Goal: Navigation & Orientation: Find specific page/section

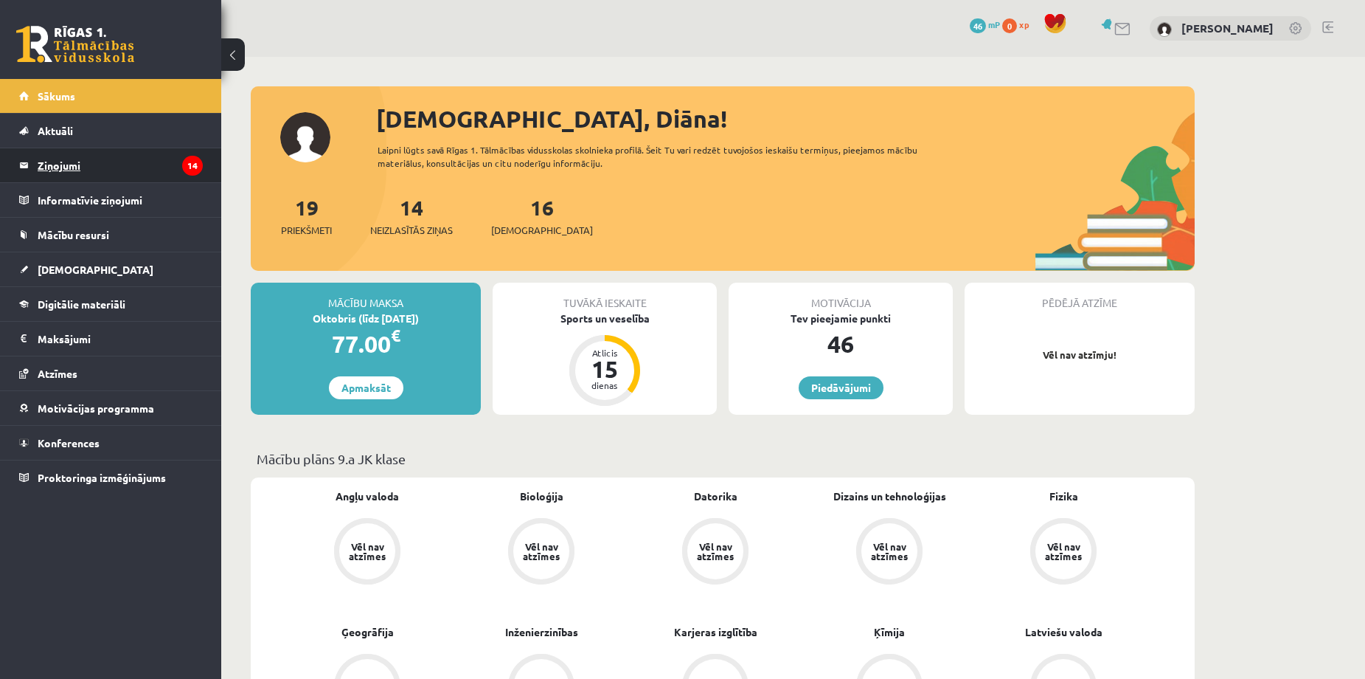
click at [60, 165] on legend "Ziņojumi 14" at bounding box center [120, 165] width 165 height 34
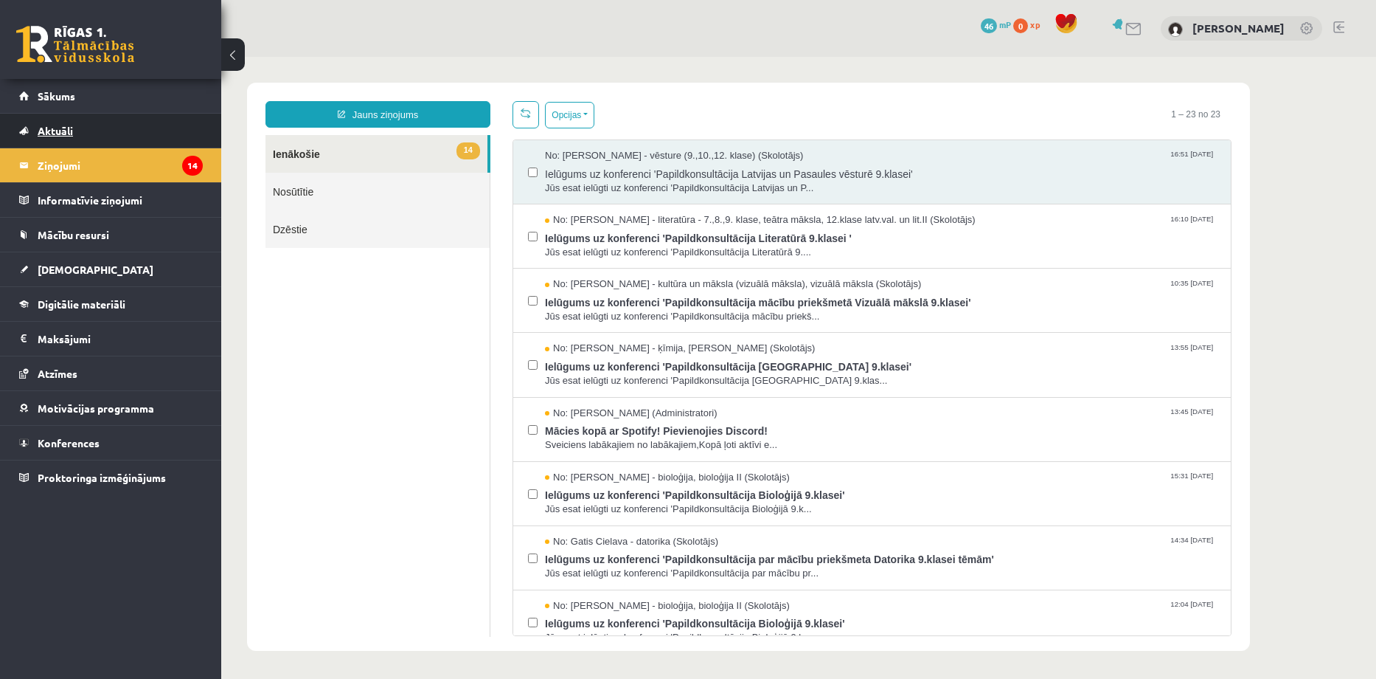
click at [52, 129] on span "Aktuāli" at bounding box center [55, 130] width 35 height 13
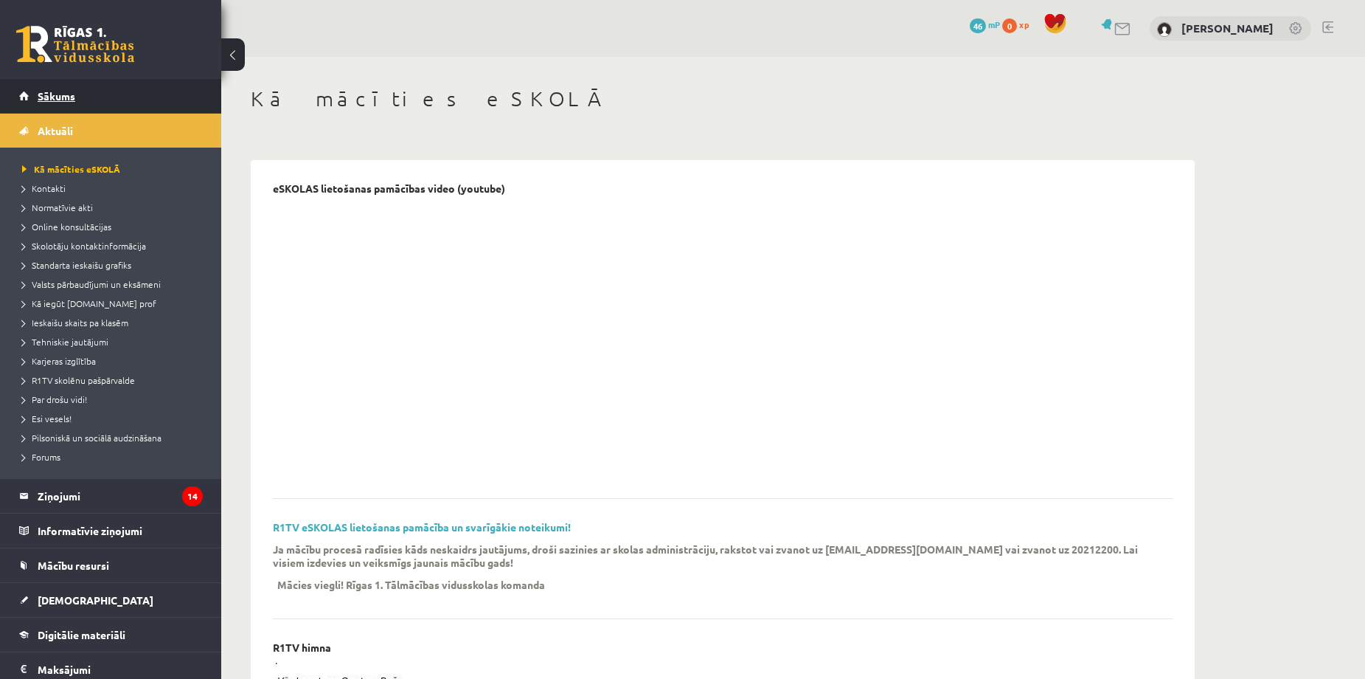
click at [65, 98] on span "Sākums" at bounding box center [57, 95] width 38 height 13
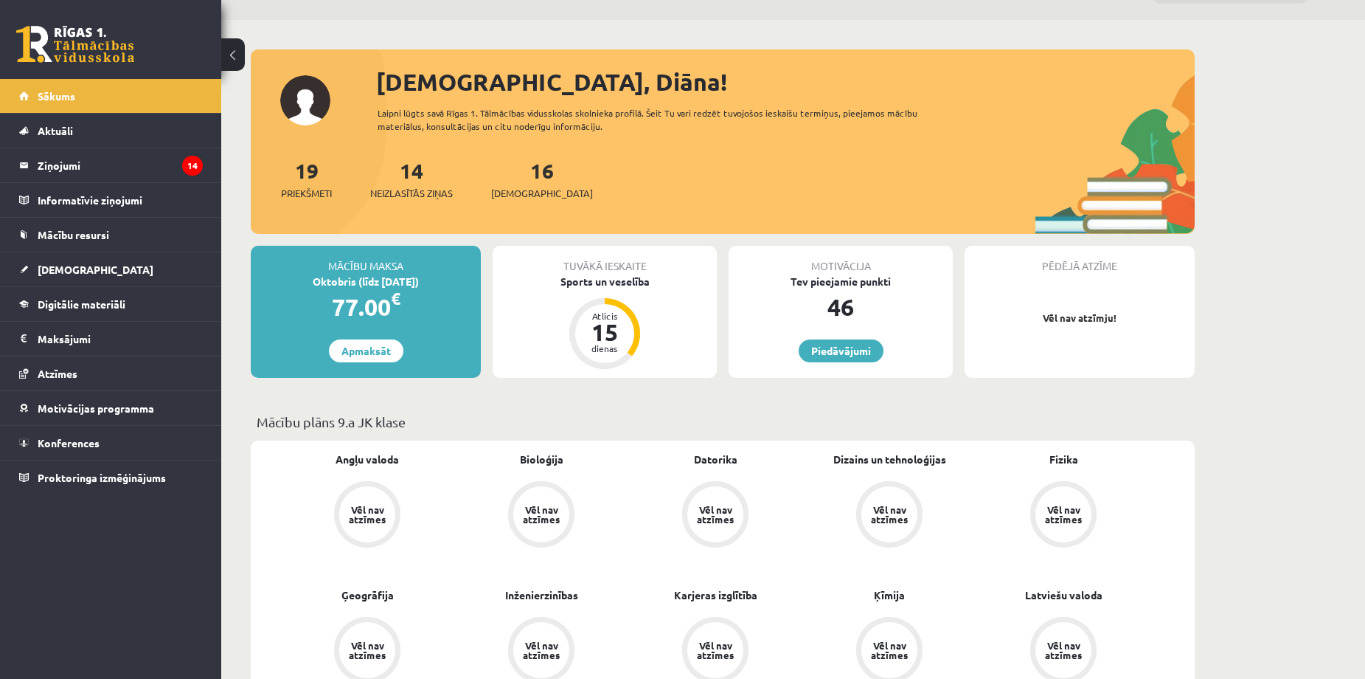
scroll to position [98, 0]
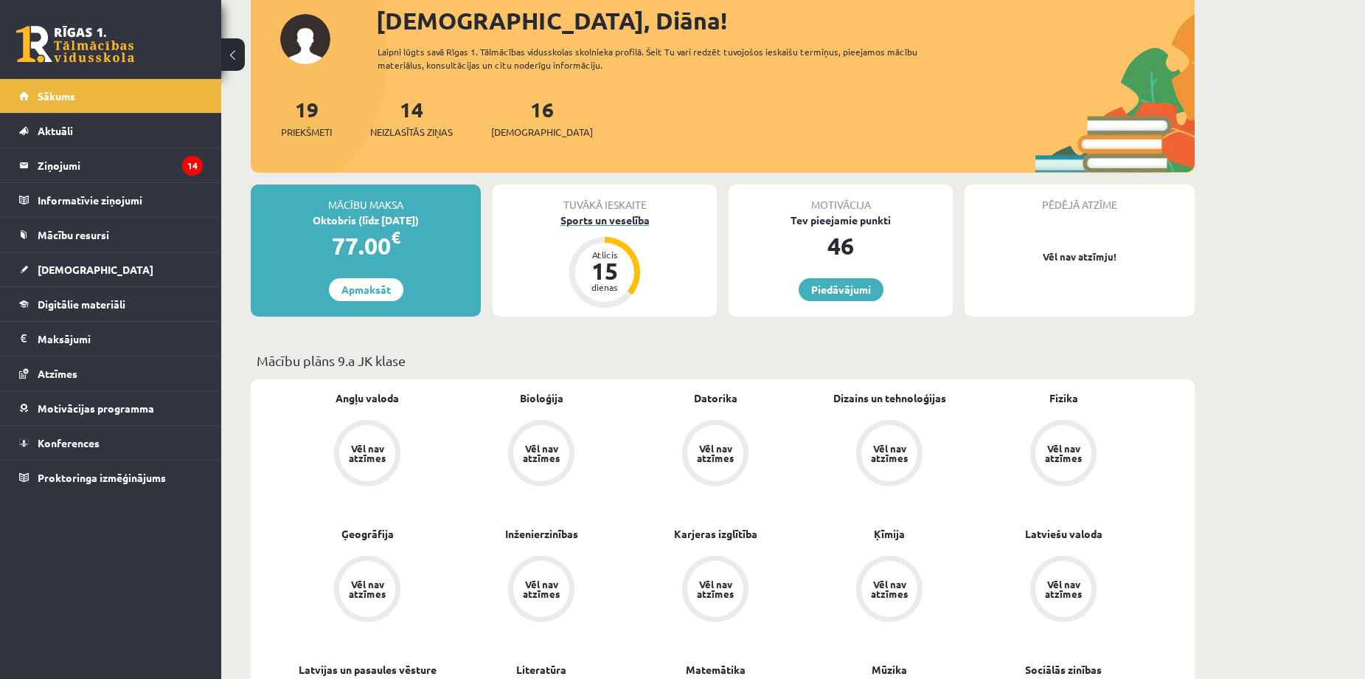
click at [608, 223] on div "Sports un veselība" at bounding box center [605, 219] width 224 height 15
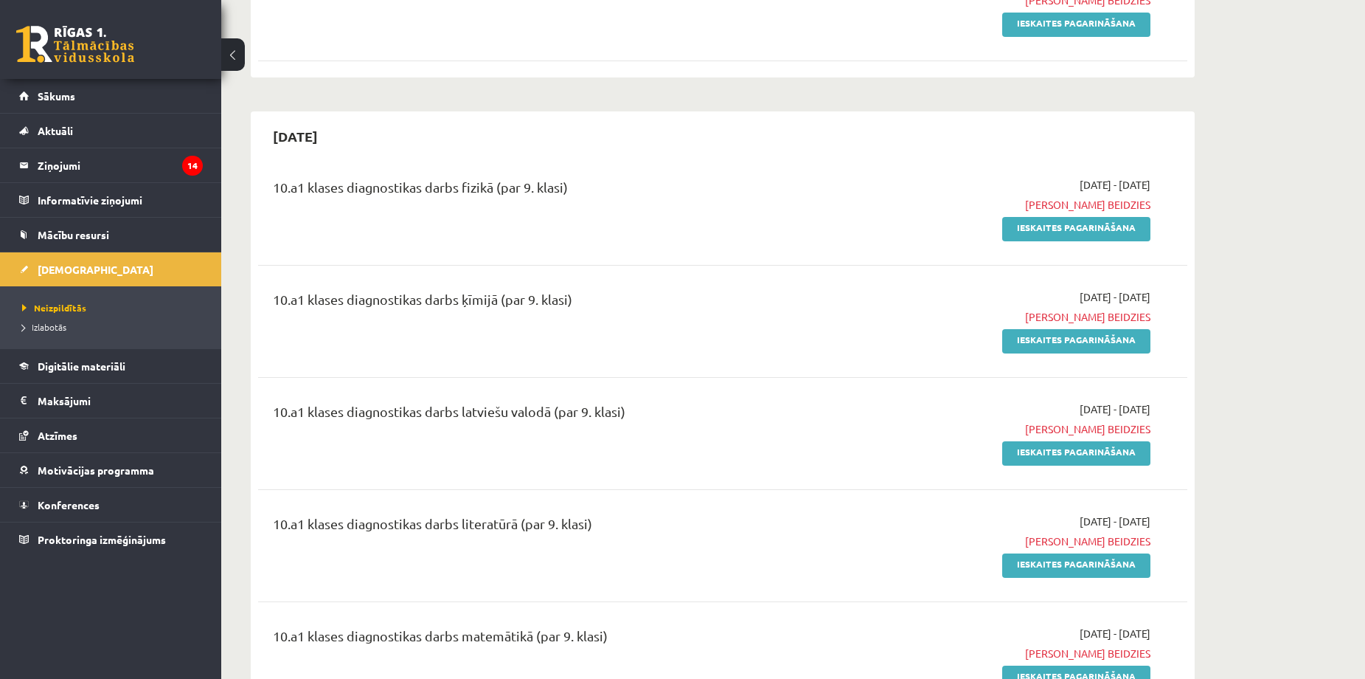
scroll to position [590, 0]
